Goal: Task Accomplishment & Management: Manage account settings

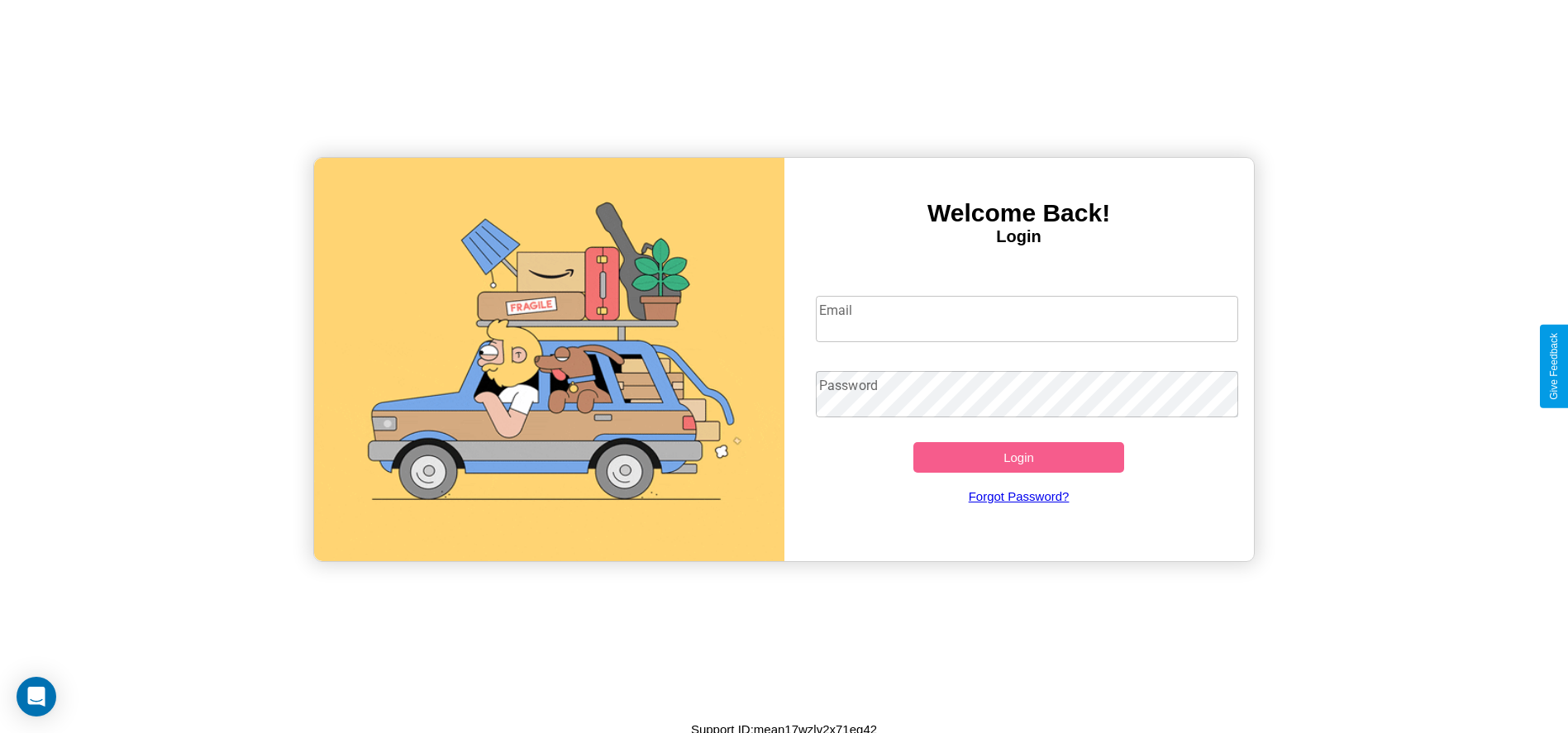
click at [1027, 319] on input "Email" at bounding box center [1027, 319] width 422 height 46
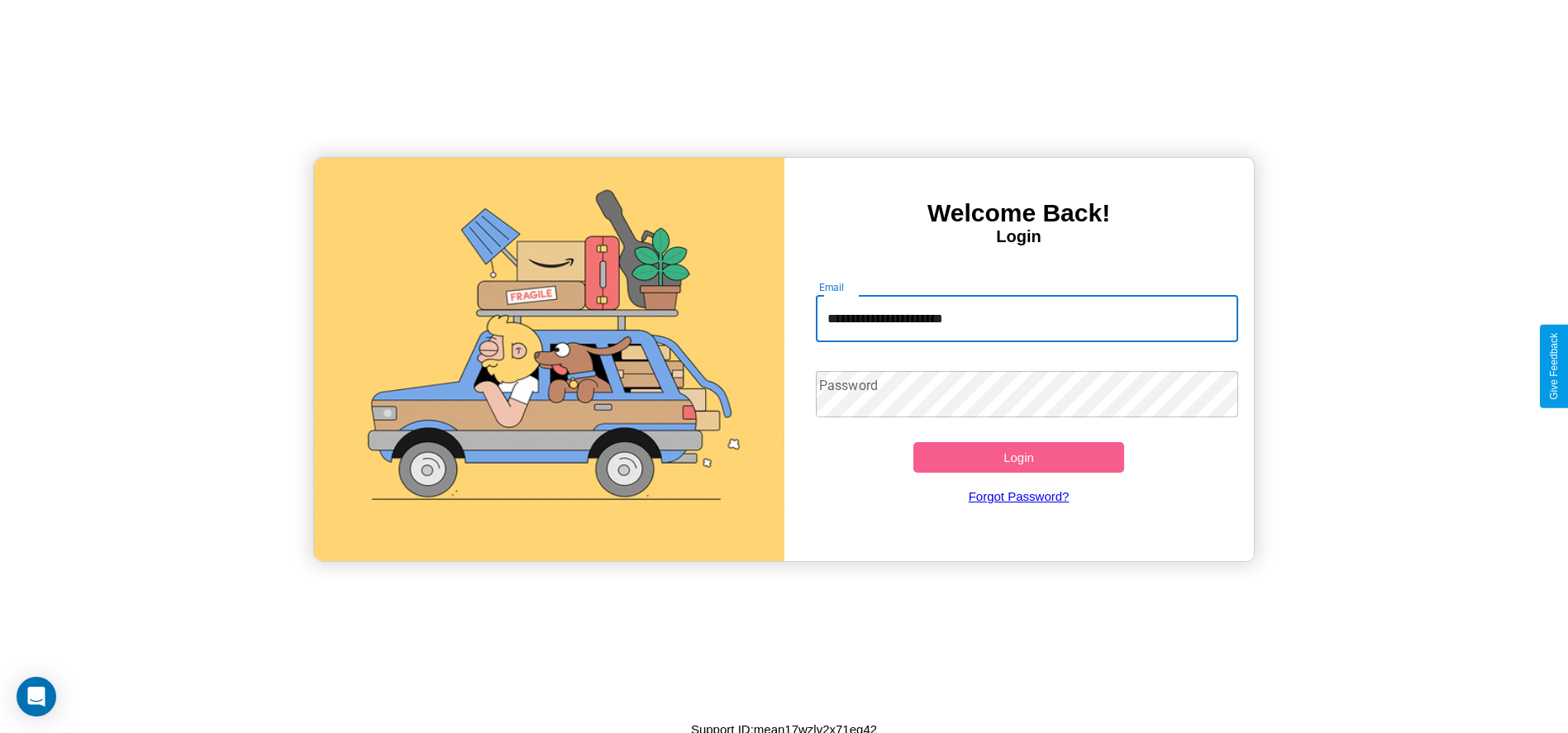
type input "**********"
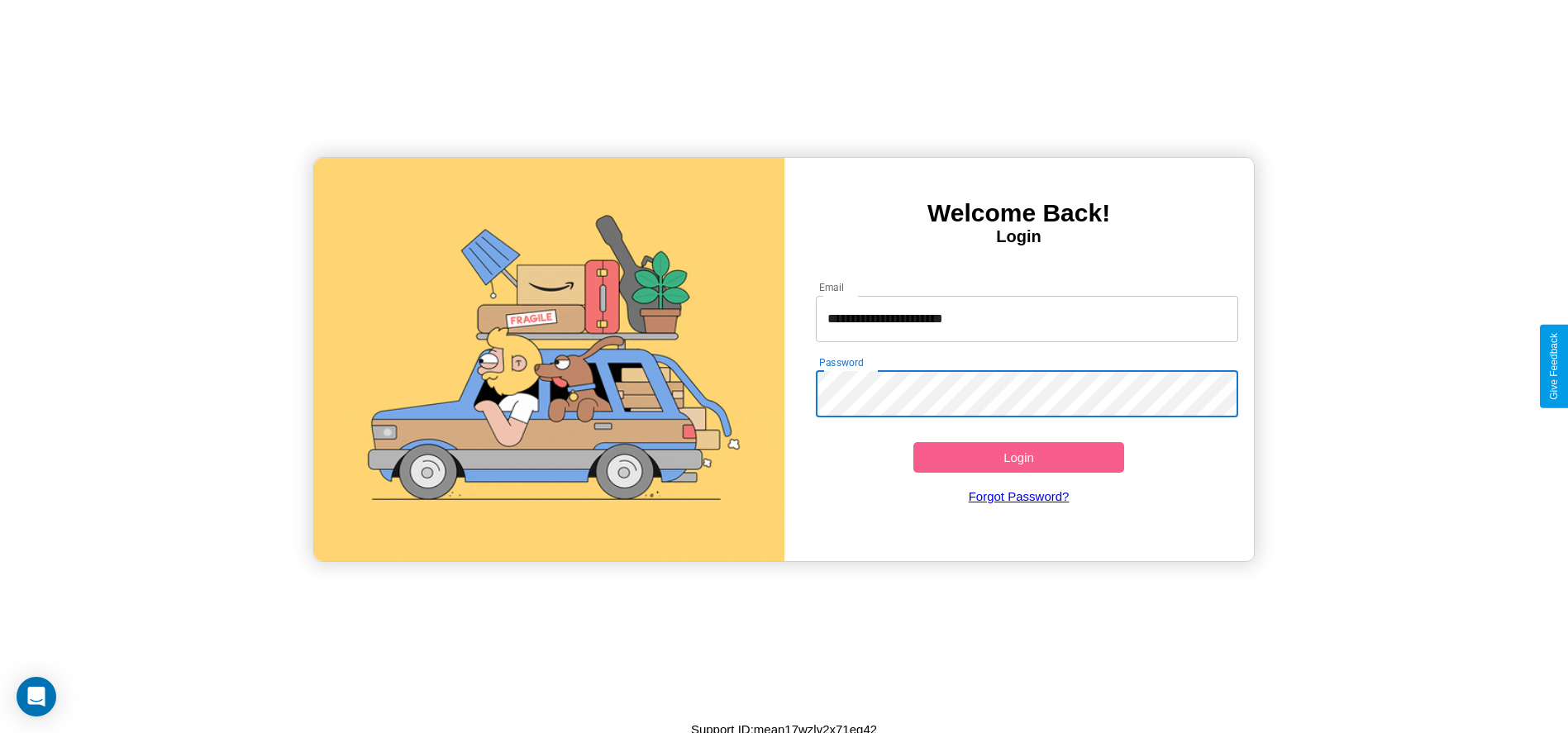
click at [1019, 457] on button "Login" at bounding box center [1019, 457] width 211 height 30
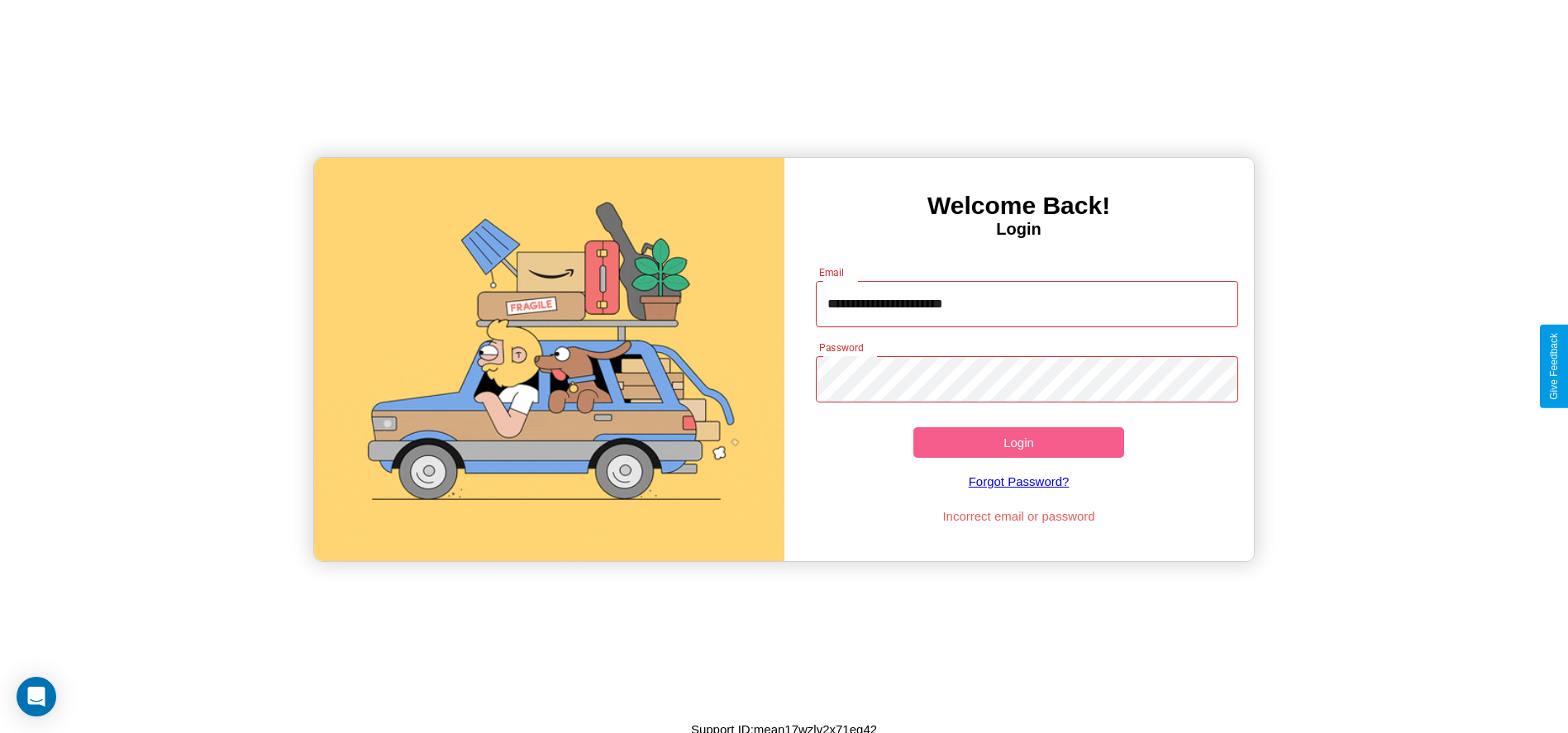
click at [1019, 442] on button "Login" at bounding box center [1019, 443] width 211 height 30
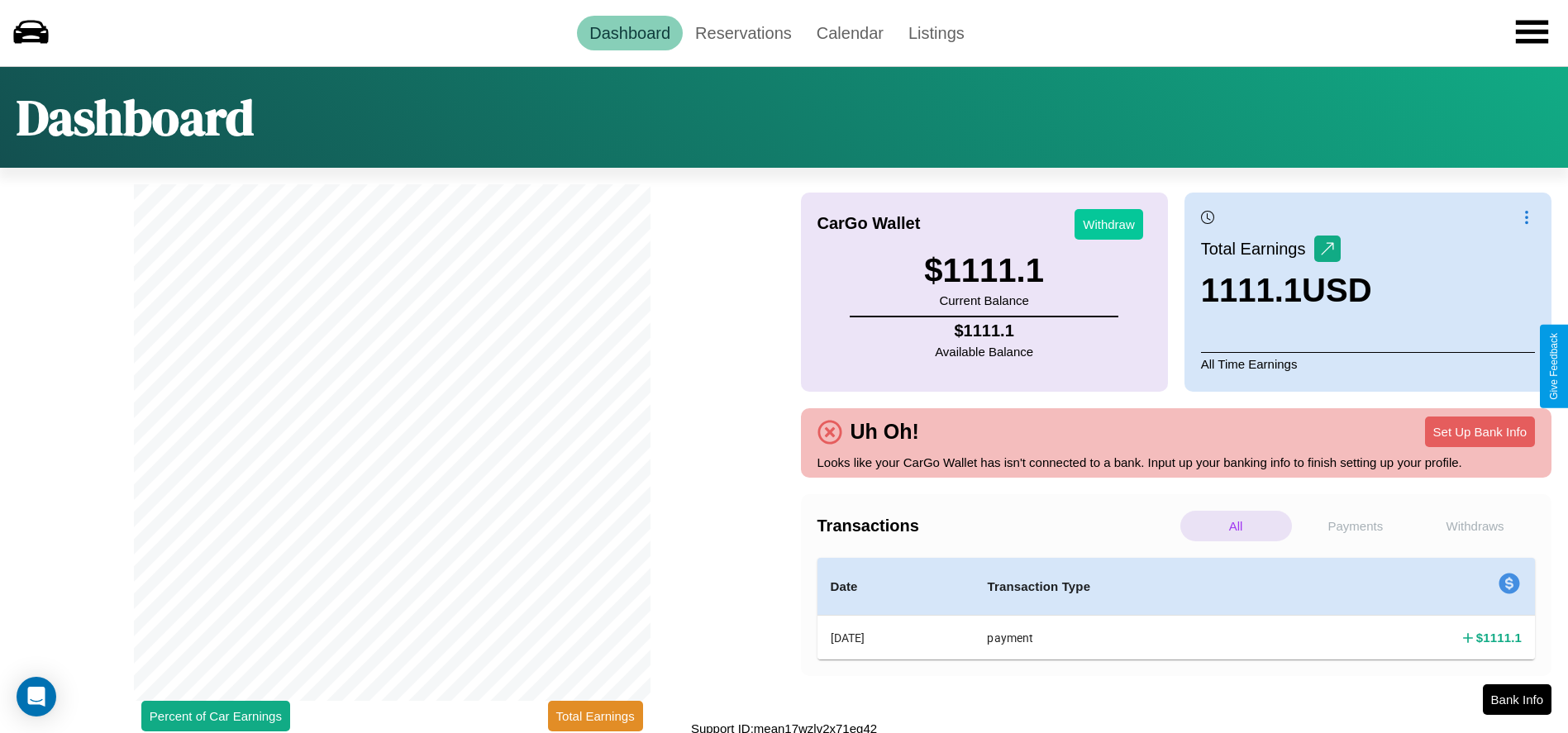
click at [1108, 224] on button "Withdraw" at bounding box center [1108, 225] width 68 height 30
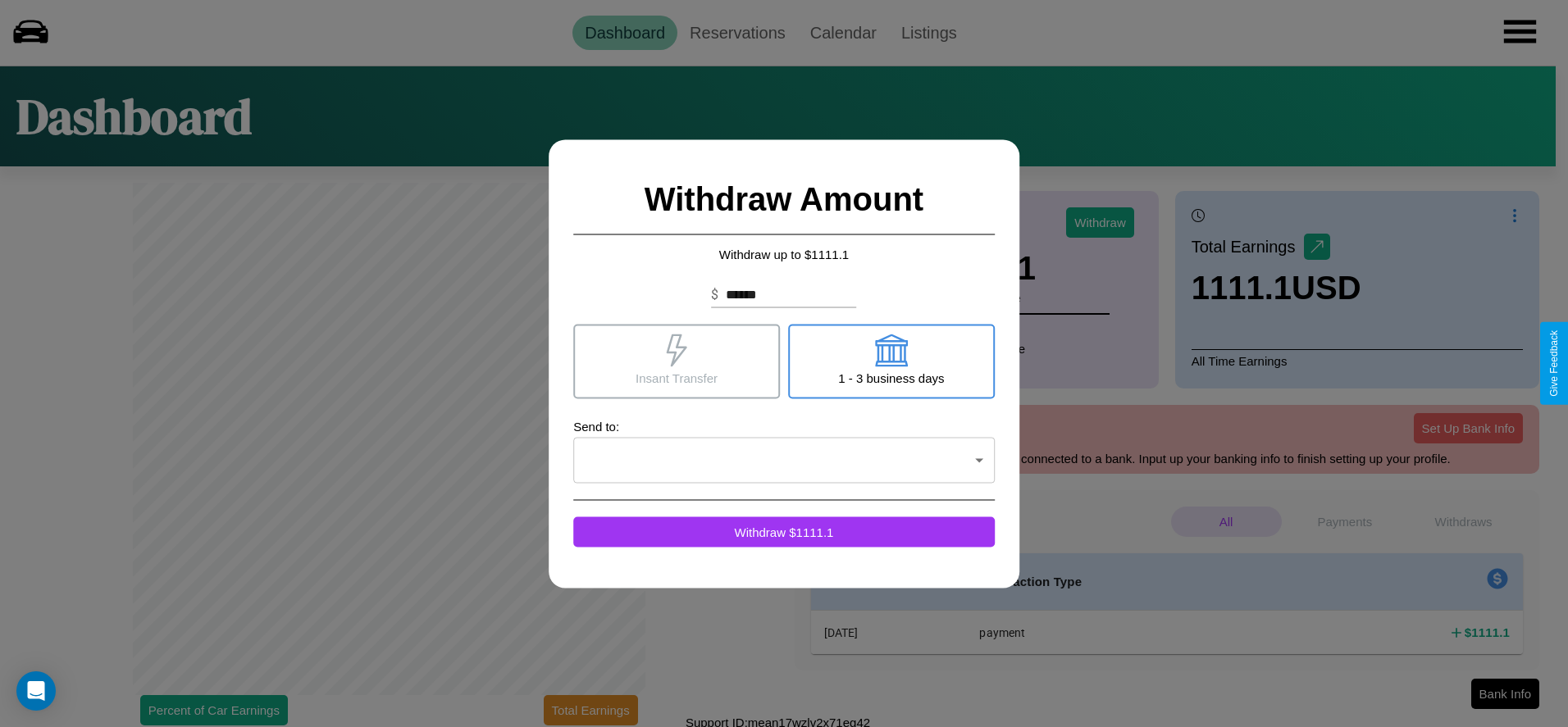
click at [676, 361] on icon at bounding box center [676, 349] width 33 height 33
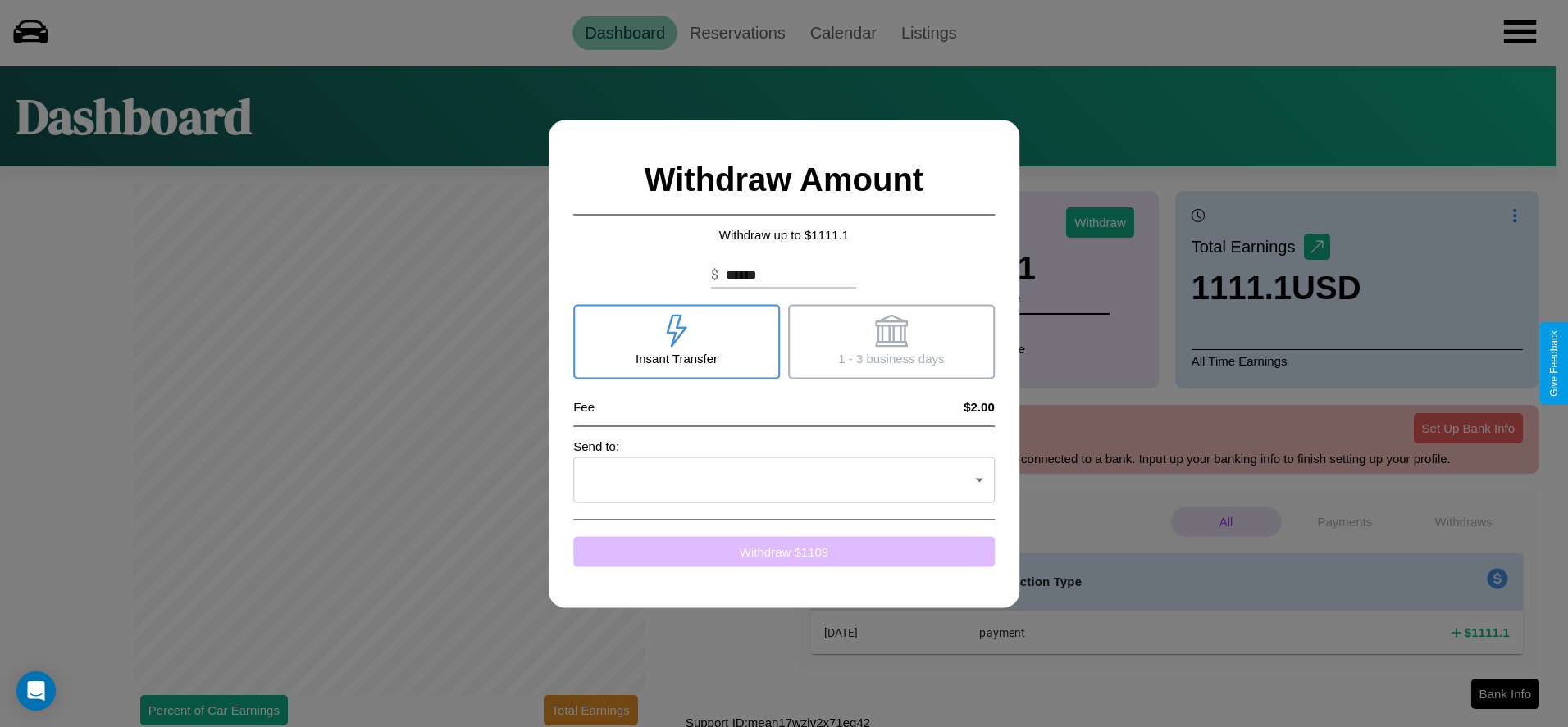
click at [784, 551] on button "Withdraw $ 1109" at bounding box center [784, 551] width 422 height 30
